Goal: Information Seeking & Learning: Learn about a topic

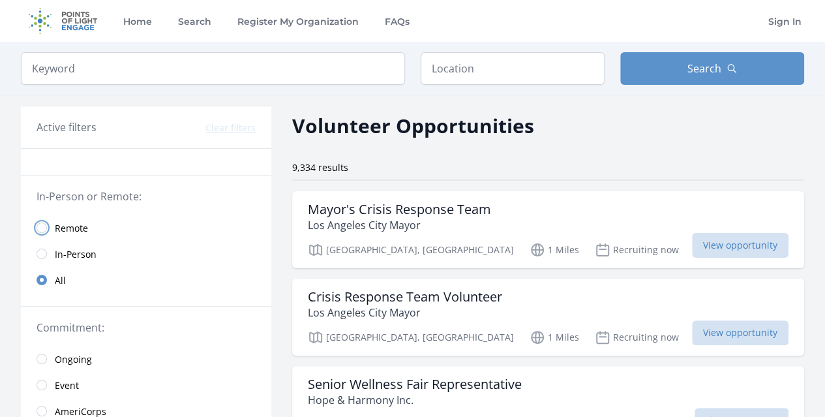
click at [42, 231] on input "radio" at bounding box center [42, 228] width 10 height 10
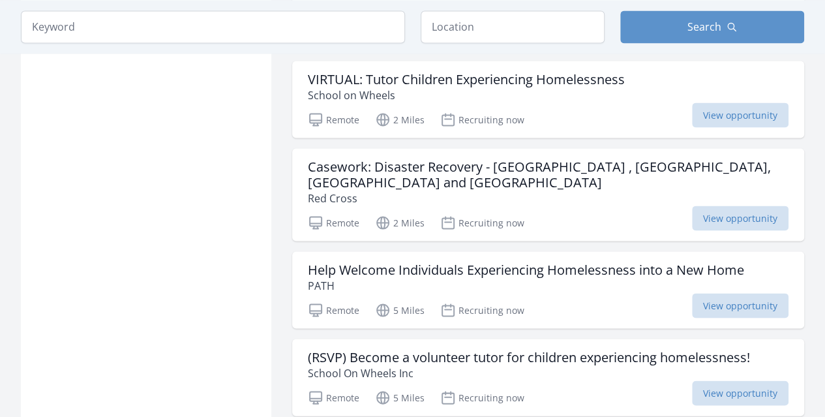
scroll to position [1175, 0]
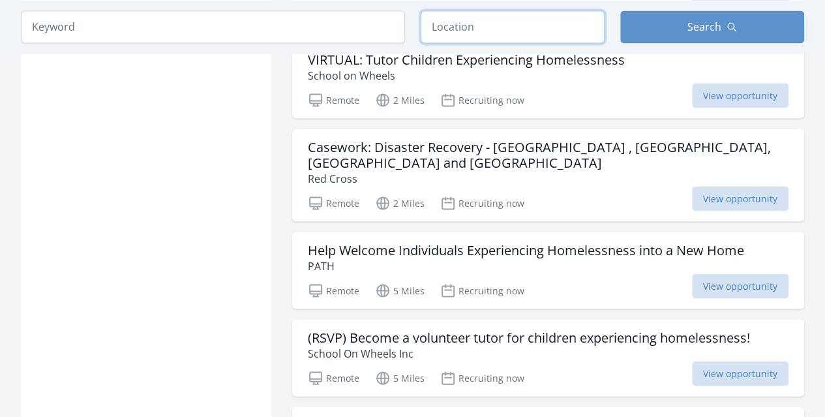
click at [454, 36] on input "text" at bounding box center [513, 26] width 184 height 33
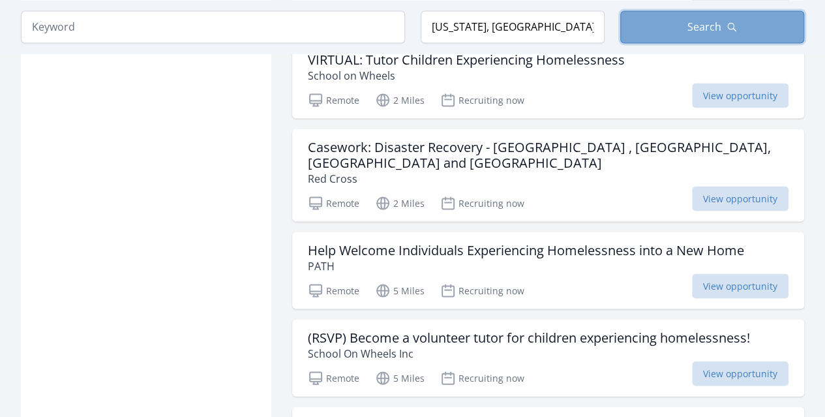
click at [705, 25] on span "Search" at bounding box center [705, 27] width 34 height 16
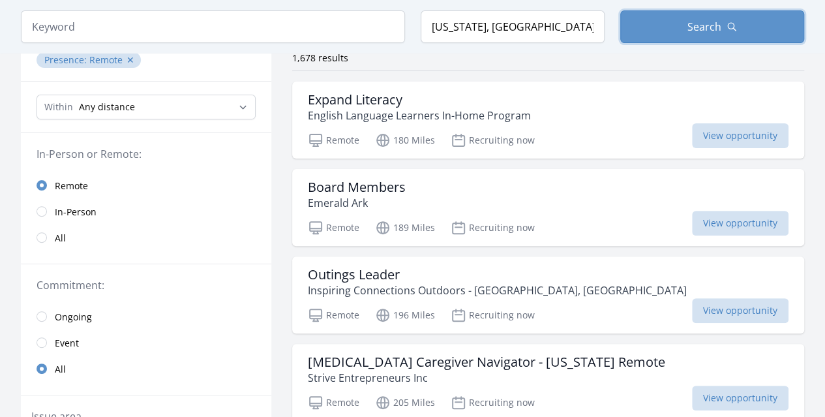
scroll to position [131, 0]
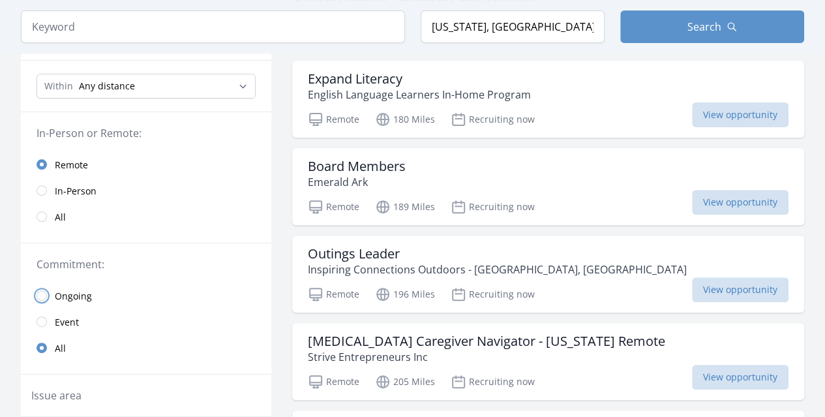
click at [46, 295] on input "radio" at bounding box center [42, 295] width 10 height 10
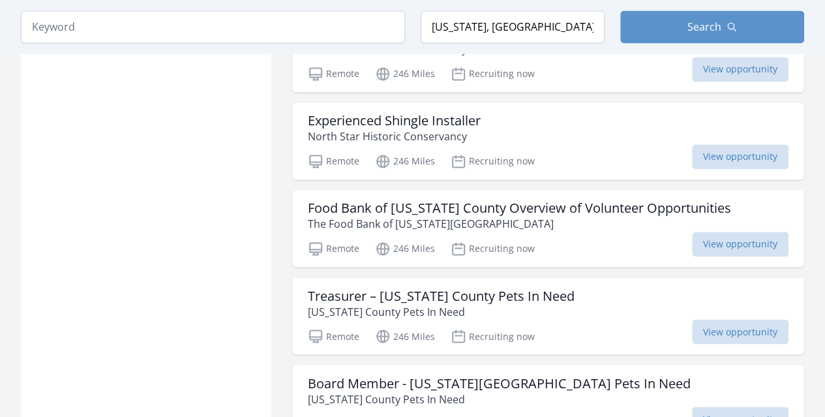
scroll to position [1044, 0]
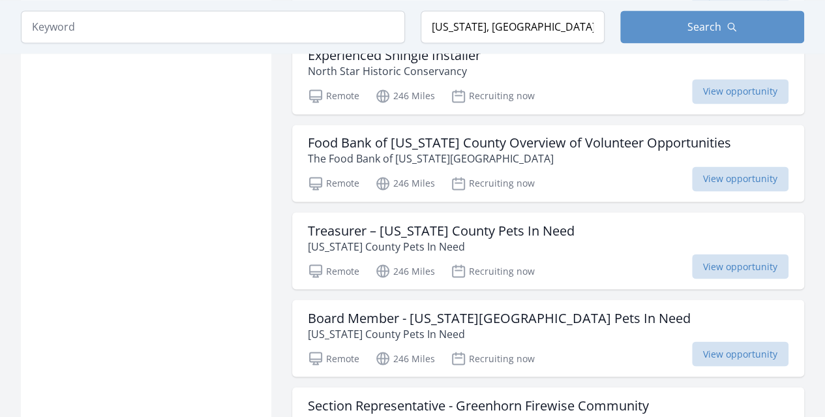
click at [155, 254] on div "Active filters Clear filters Presence : Remote ✕ Duration : Ongoing ✕ Within An…" at bounding box center [146, 18] width 251 height 1913
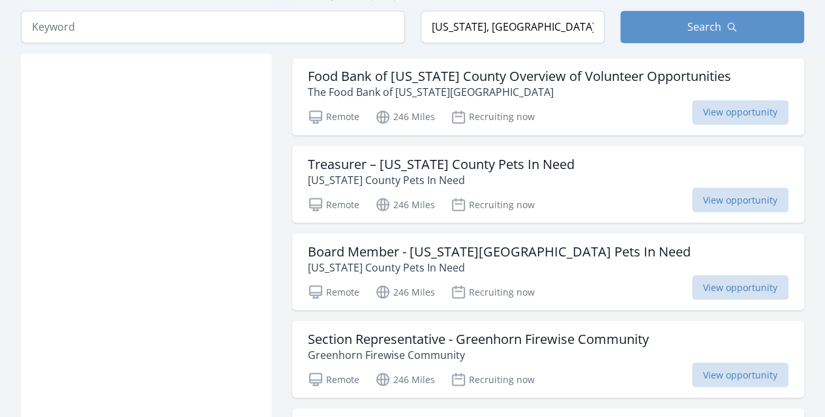
scroll to position [1109, 0]
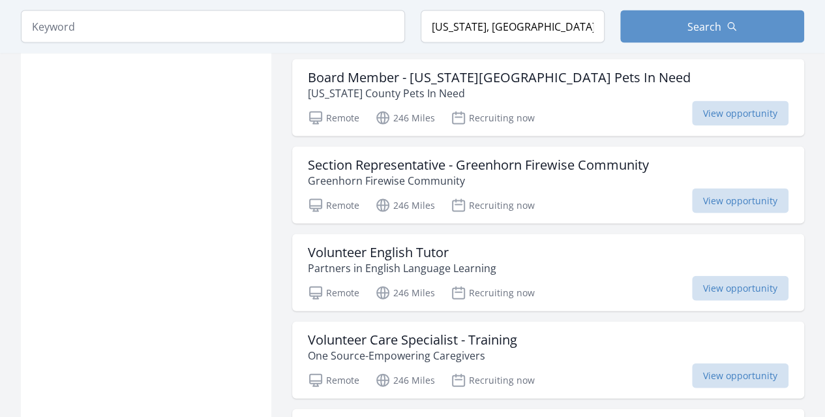
scroll to position [1305, 0]
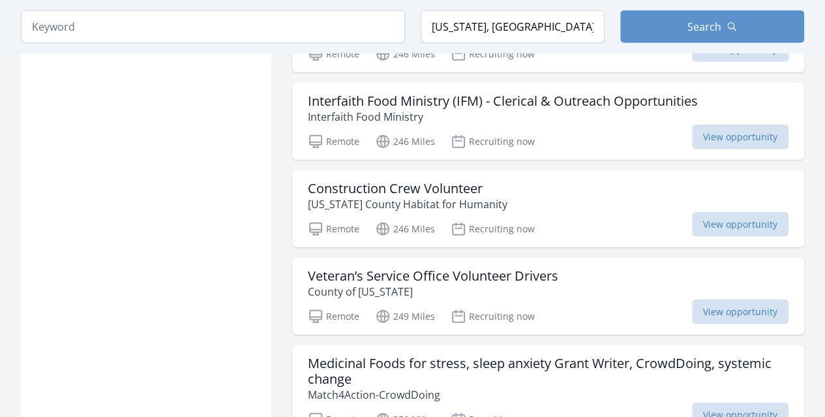
scroll to position [1631, 0]
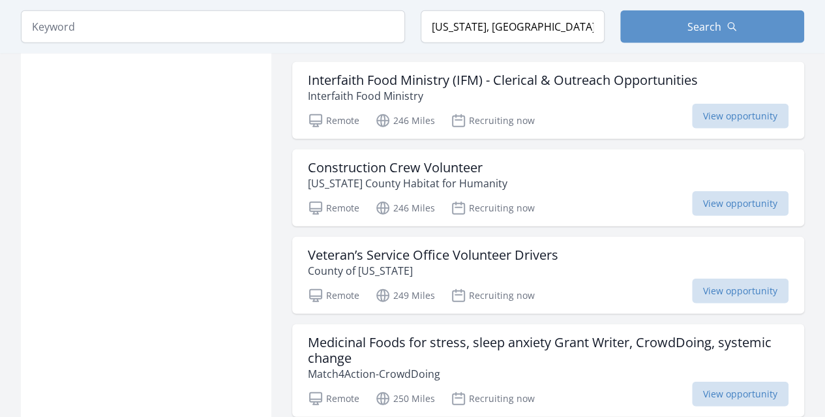
drag, startPoint x: 726, startPoint y: 116, endPoint x: 228, endPoint y: 174, distance: 500.7
click at [228, 174] on div "Active filters Clear filters Presence : Remote ✕ Duration : Ongoing ✕ Within An…" at bounding box center [146, 312] width 251 height 3677
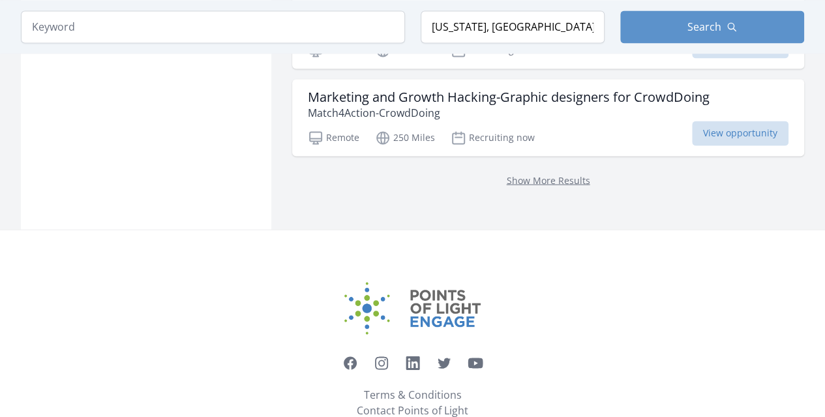
scroll to position [3573, 0]
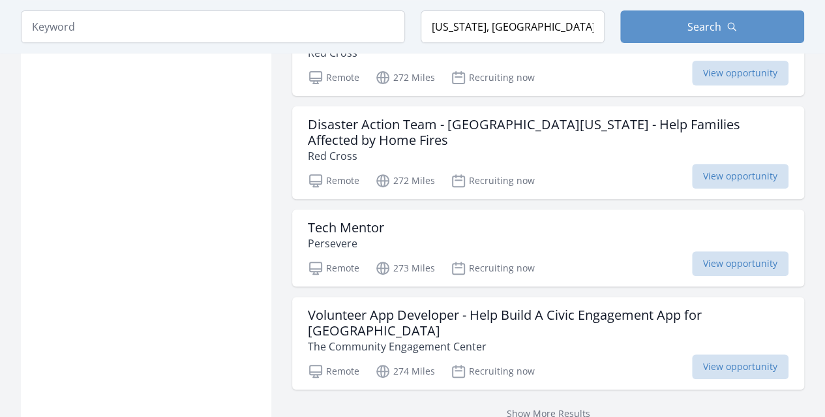
scroll to position [5204, 0]
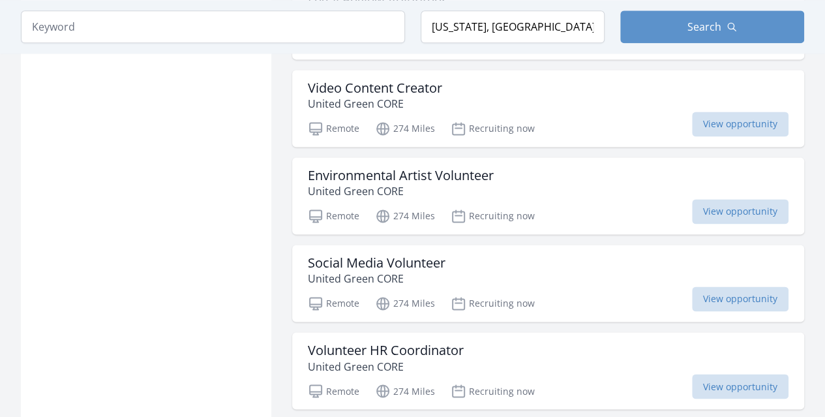
scroll to position [5857, 0]
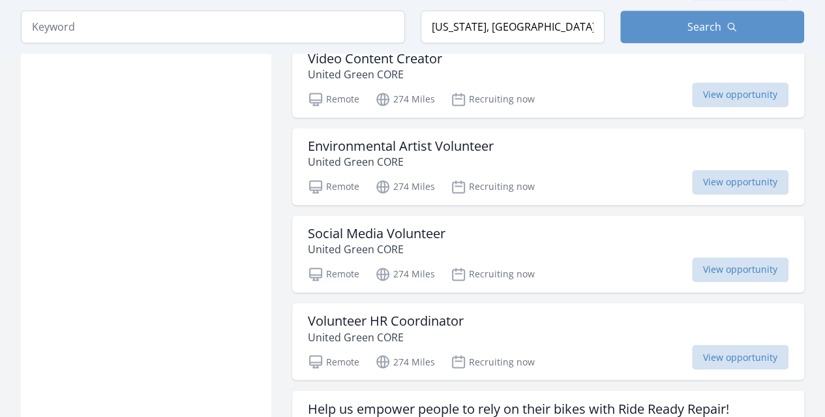
drag, startPoint x: 228, startPoint y: 174, endPoint x: 123, endPoint y: 179, distance: 105.2
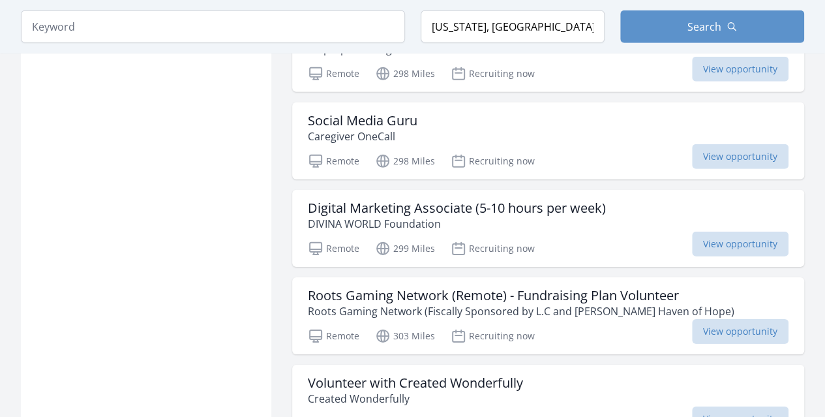
scroll to position [6901, 0]
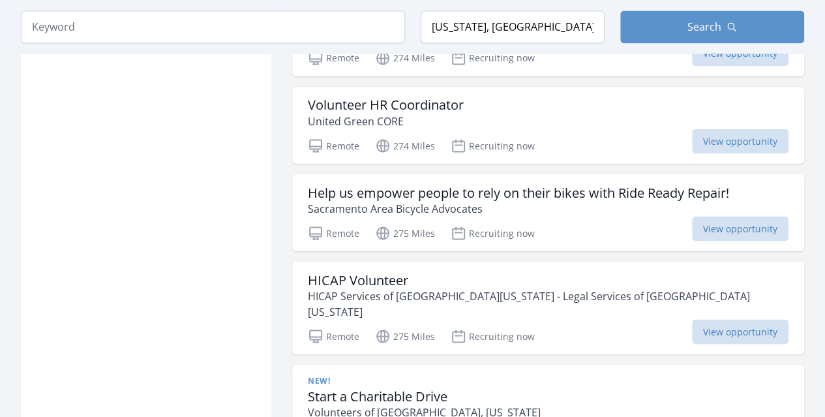
scroll to position [6052, 0]
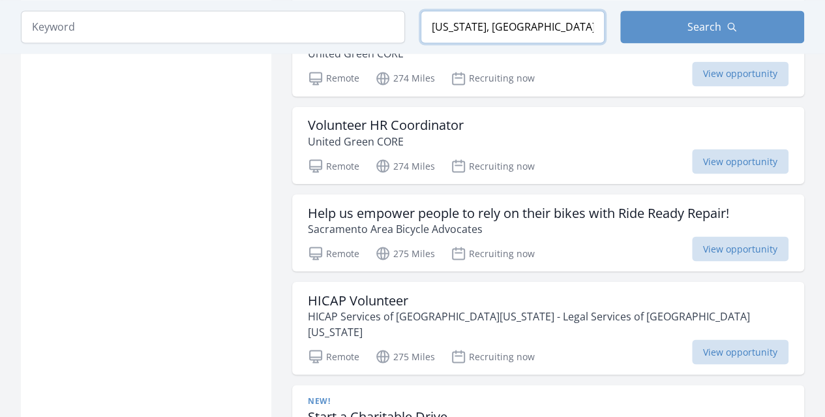
drag, startPoint x: 518, startPoint y: 21, endPoint x: 353, endPoint y: 30, distance: 165.3
click at [353, 30] on form "Keyword Location Nevada, USA Search" at bounding box center [413, 26] width 784 height 33
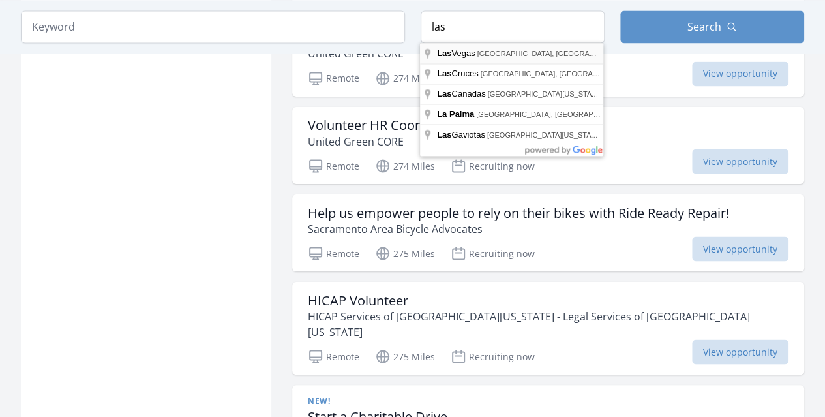
type input "Las Vegas, NV, USA"
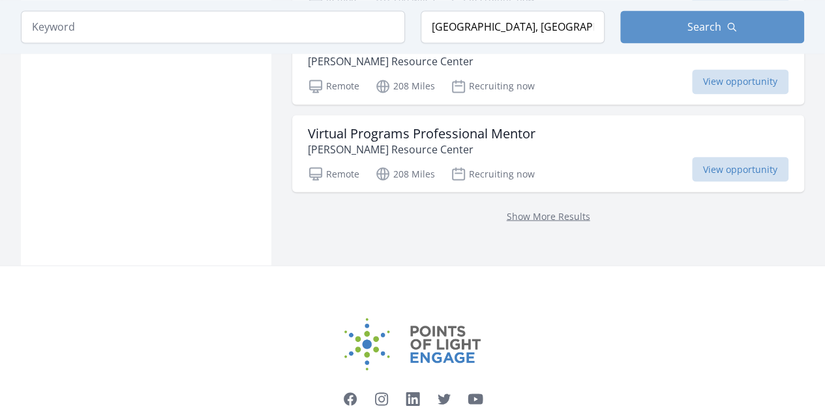
scroll to position [3589, 0]
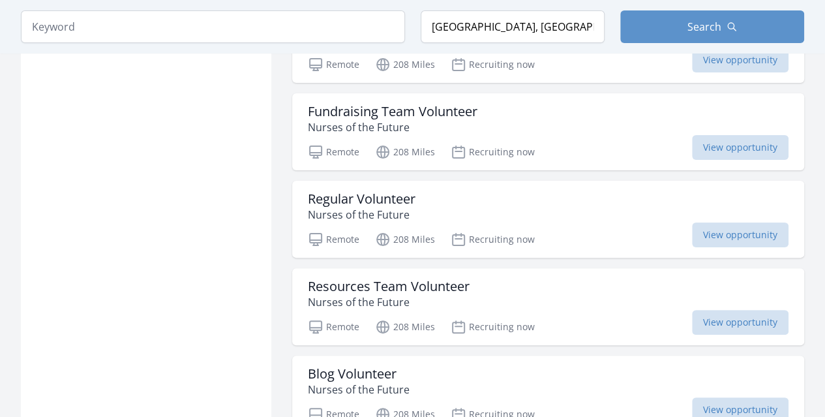
scroll to position [5090, 0]
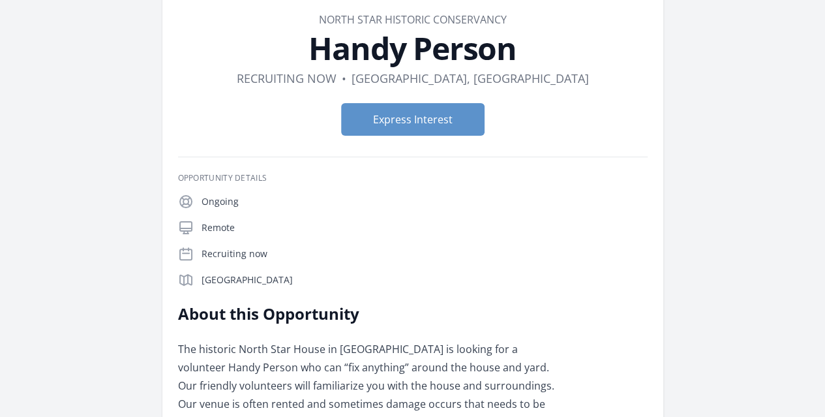
scroll to position [131, 0]
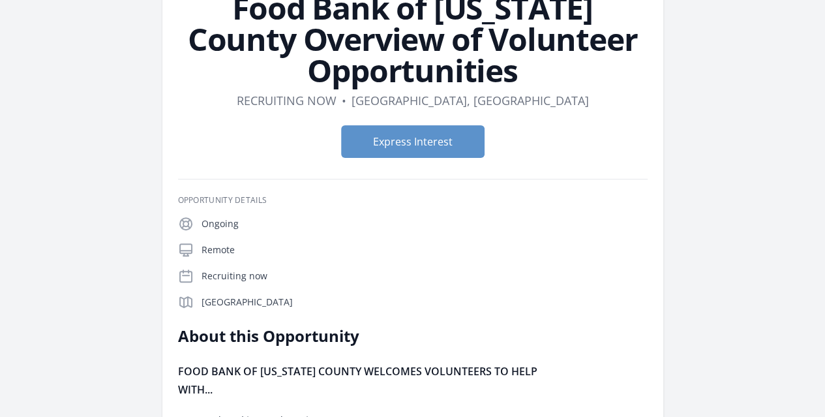
scroll to position [196, 0]
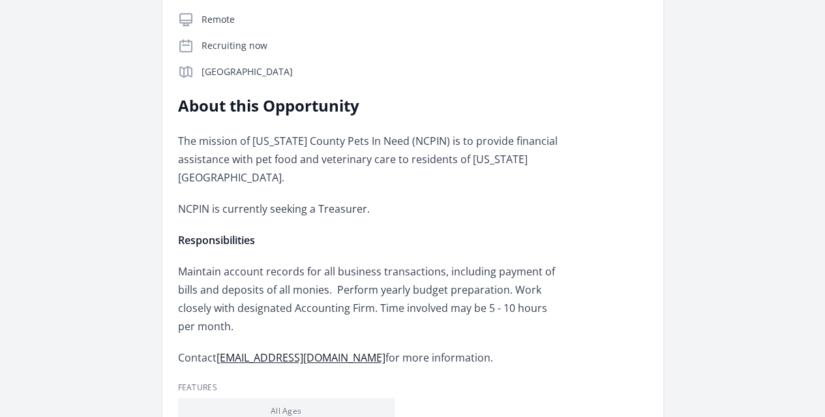
scroll to position [326, 0]
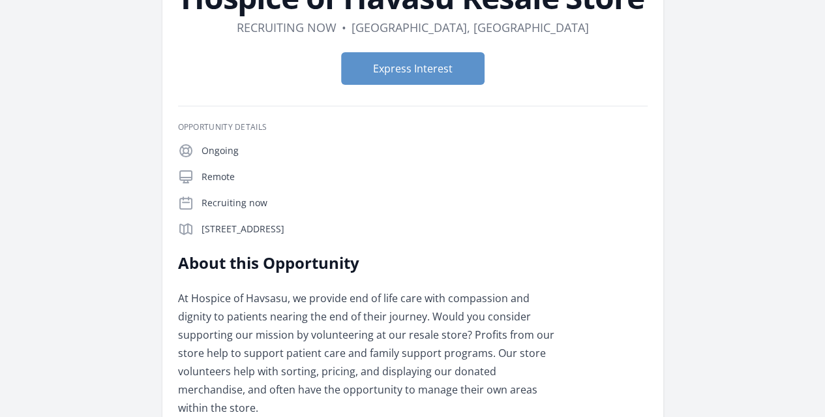
scroll to position [196, 0]
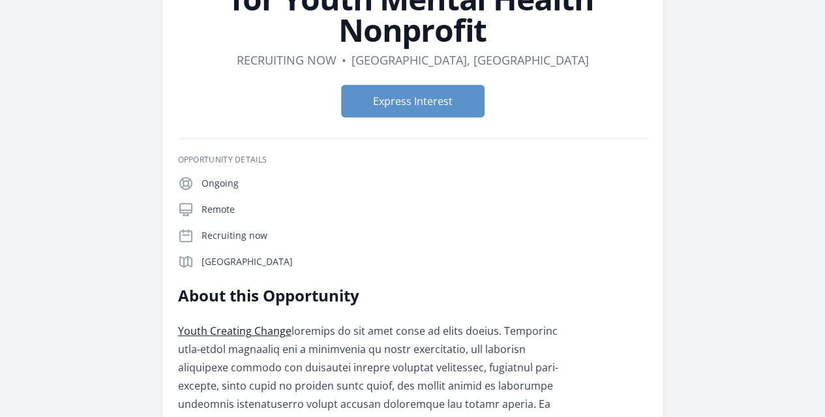
scroll to position [131, 0]
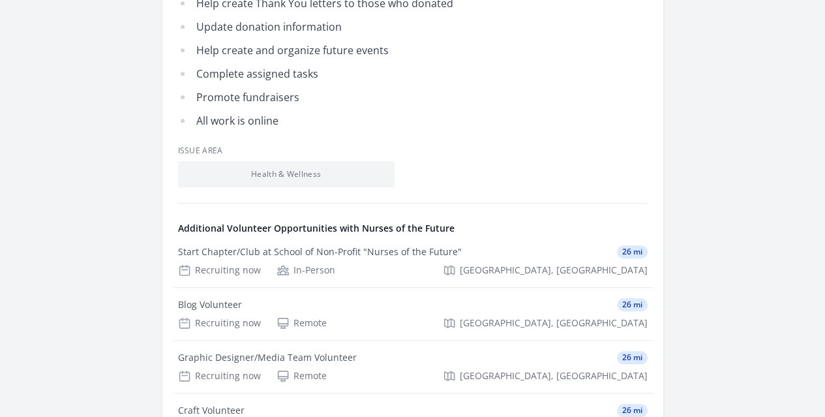
scroll to position [522, 0]
